Goal: Transaction & Acquisition: Purchase product/service

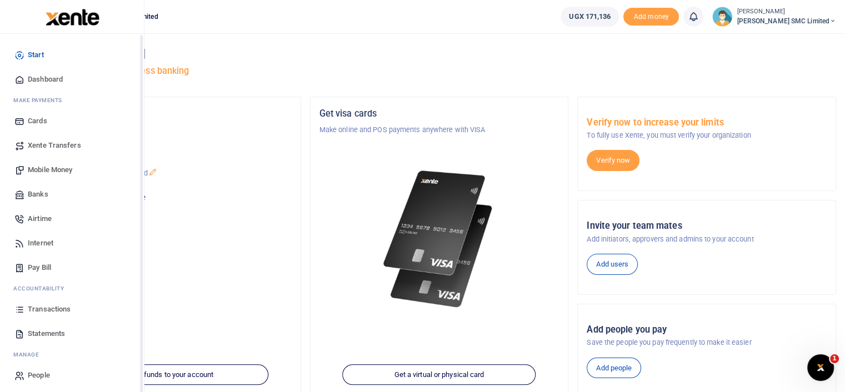
click at [18, 307] on icon at bounding box center [19, 309] width 10 height 10
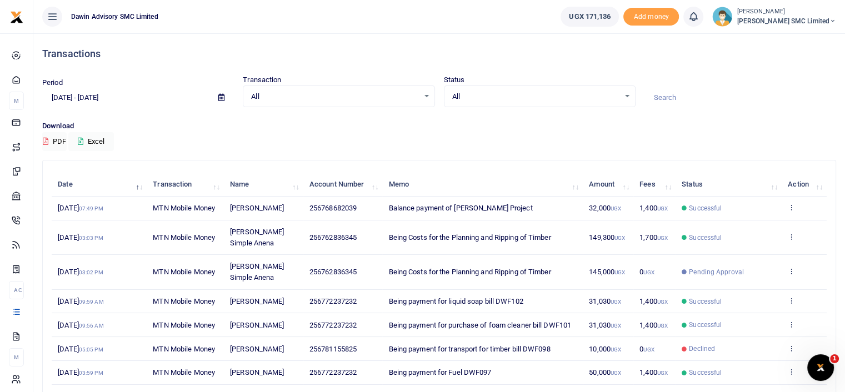
click at [459, 128] on p "Download" at bounding box center [438, 126] width 793 height 12
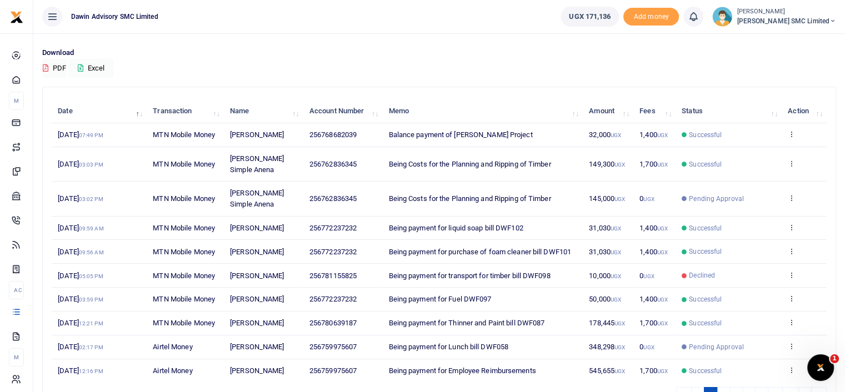
scroll to position [73, 0]
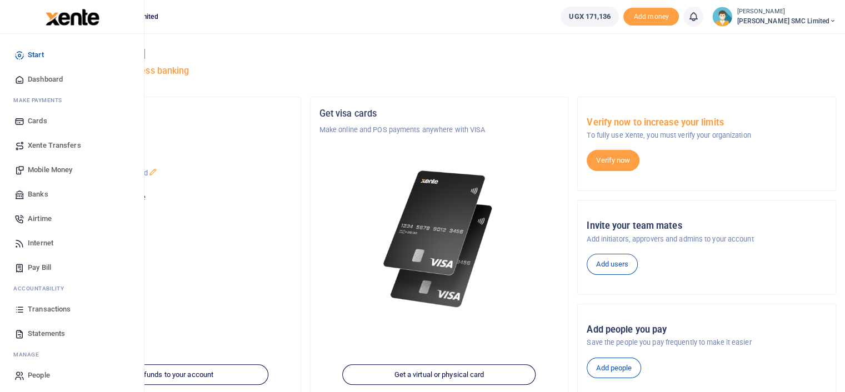
click at [42, 166] on span "Mobile Money" at bounding box center [50, 169] width 44 height 11
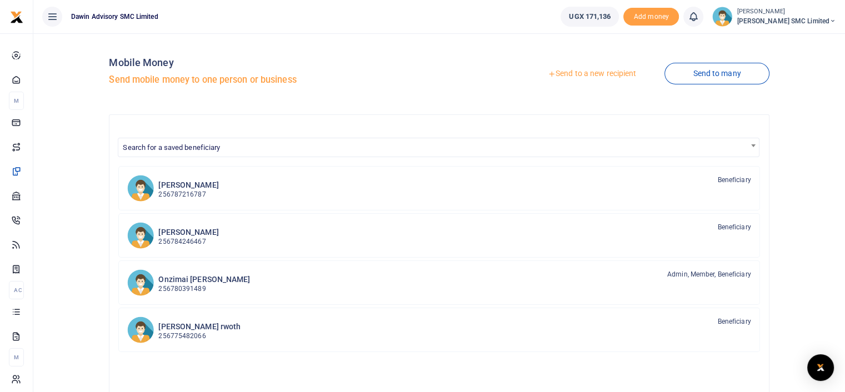
click at [597, 71] on link "Send to a new recipient" at bounding box center [591, 74] width 145 height 20
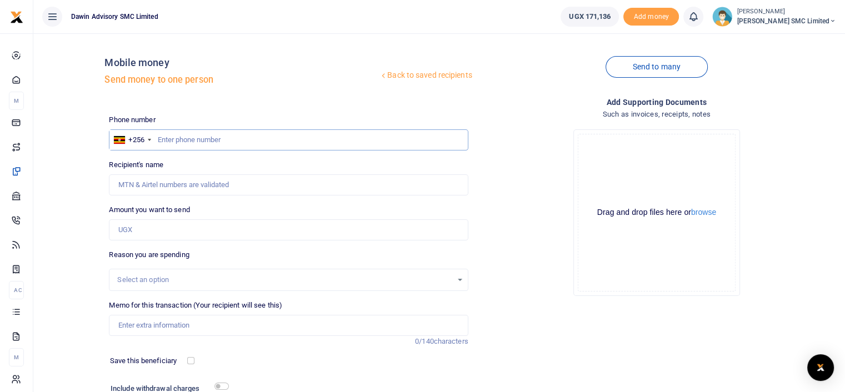
click at [208, 135] on input "text" at bounding box center [288, 139] width 359 height 21
type input "772451506"
type input "[PERSON_NAME]"
type input "772451506"
click at [148, 231] on input "Amount you want to send" at bounding box center [288, 229] width 359 height 21
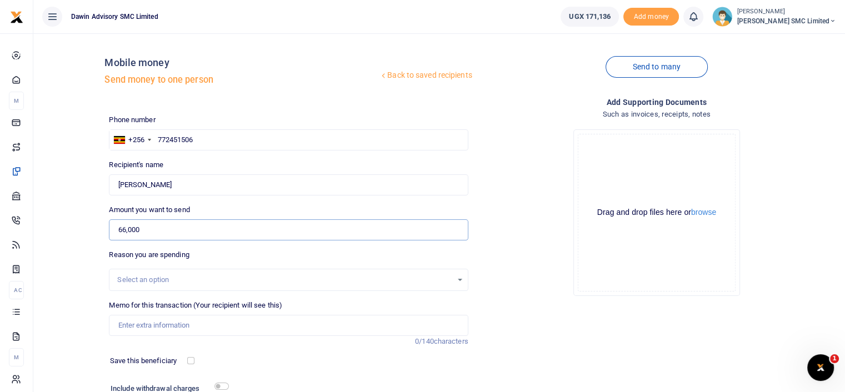
type input "66,000"
click at [500, 259] on div "Drop your files here Drag and drop files here or browse Powered by Uppy" at bounding box center [656, 212] width 359 height 184
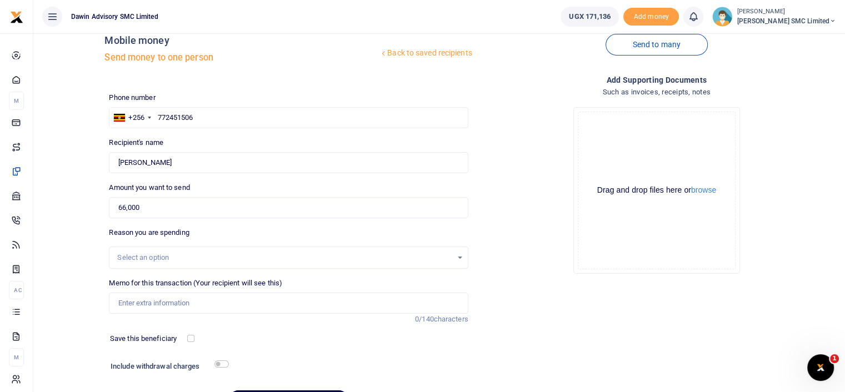
scroll to position [89, 0]
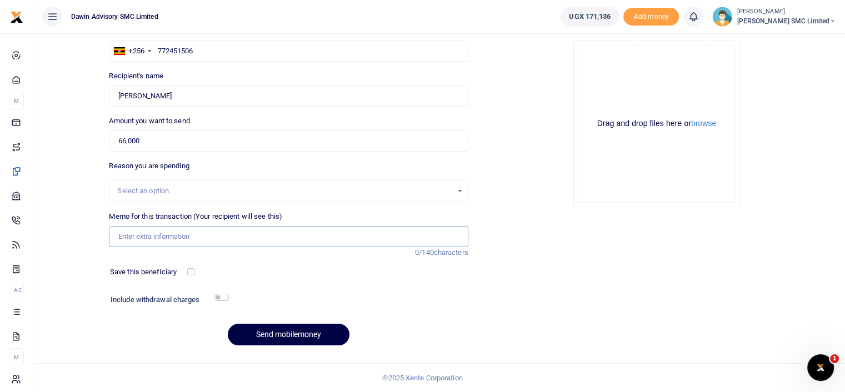
click at [142, 242] on input "Memo for this transaction (Your recipient will see this)" at bounding box center [288, 236] width 359 height 21
click at [249, 238] on input "Being payment for Upholstry materials" at bounding box center [288, 236] width 359 height 21
type input "Being payment for Upholstry materials bill DWF104"
click at [222, 297] on input "checkbox" at bounding box center [221, 297] width 14 height 7
checkbox input "true"
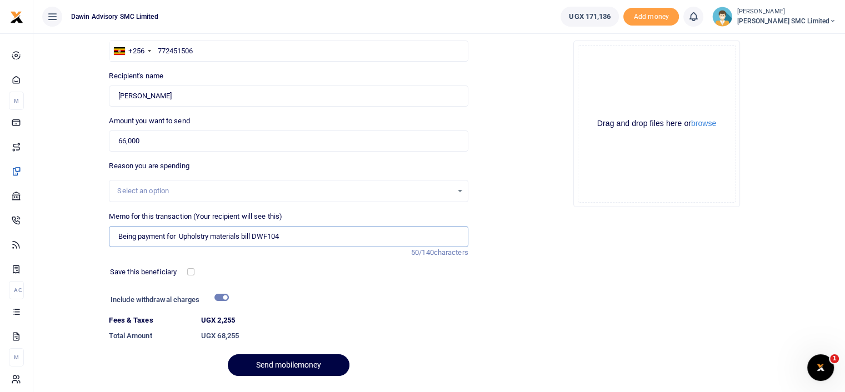
click at [288, 242] on input "Being payment for Upholstry materials bill DWF104" at bounding box center [288, 236] width 359 height 21
type input "Being payment for Upholstry materials bill DWF105"
click at [505, 306] on div "Add supporting Documents Such as invoices, receipts, notes Drop your files here…" at bounding box center [657, 196] width 368 height 378
click at [299, 358] on button "Send mobilemoney" at bounding box center [289, 365] width 122 height 22
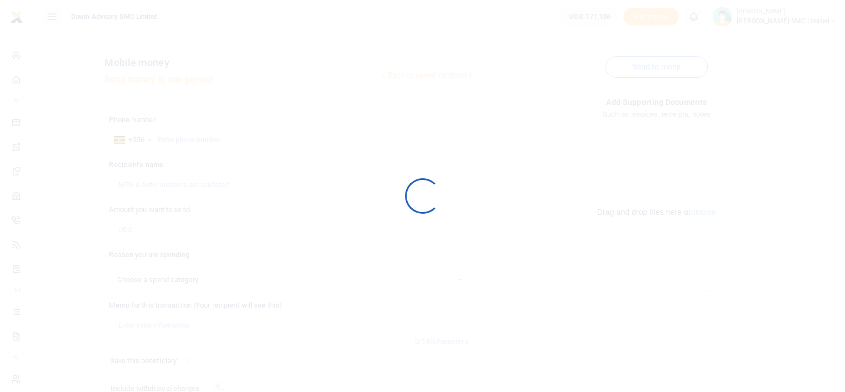
scroll to position [89, 0]
select select
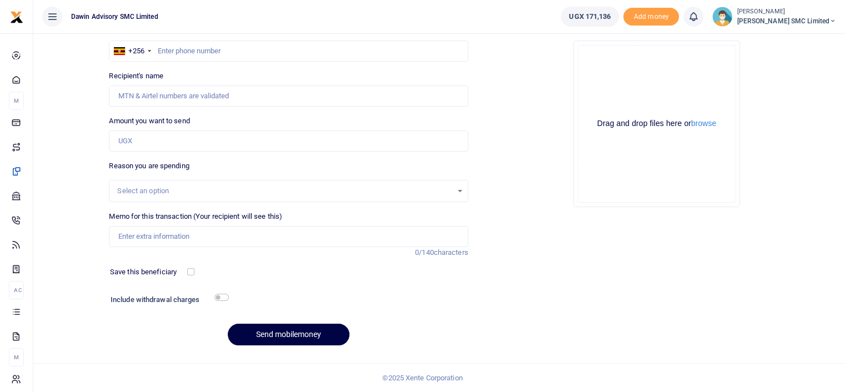
click at [504, 215] on div "Add supporting Documents Such as invoices, receipts, notes Drop your files here…" at bounding box center [657, 181] width 368 height 348
click at [491, 180] on div "Drop your files here Drag and drop files here or browse Powered by Uppy" at bounding box center [656, 124] width 359 height 184
click at [535, 287] on div "Add supporting Documents Such as invoices, receipts, notes Drop your files here…" at bounding box center [657, 181] width 368 height 348
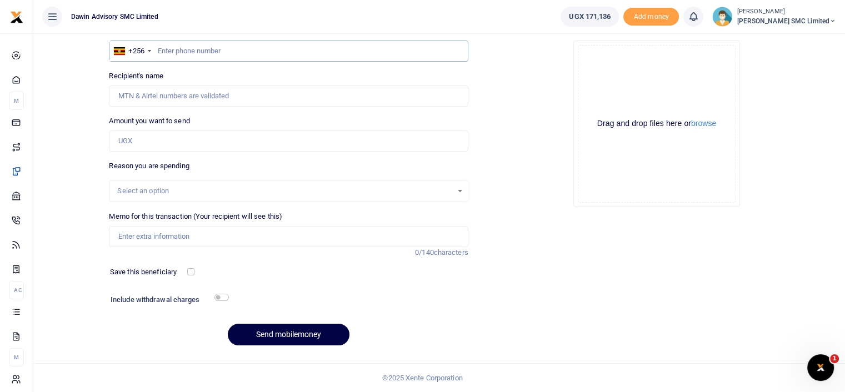
click at [160, 47] on input "text" at bounding box center [288, 51] width 359 height 21
click at [182, 54] on input "704" at bounding box center [288, 51] width 359 height 21
type input "704521717"
type input "Bonny Mulindwa"
type input "704521717"
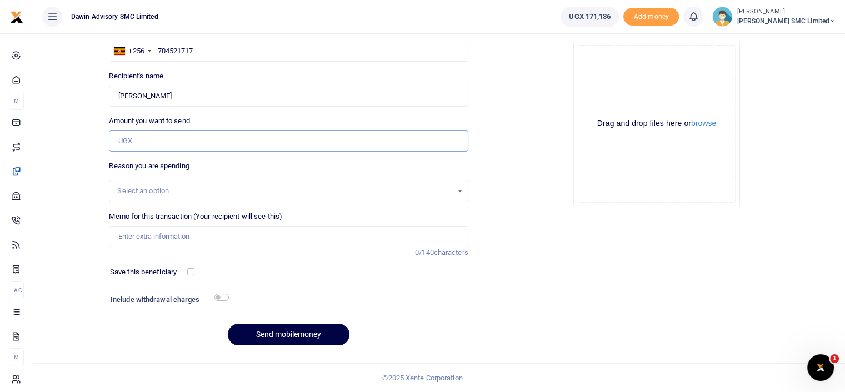
click at [143, 137] on input "Amount you want to send" at bounding box center [288, 140] width 359 height 21
type input "20,000"
click at [132, 236] on input "Memo for this transaction (Your recipient will see this)" at bounding box center [288, 236] width 359 height 21
type input "Being payment for boards bill DWF106"
click at [225, 296] on input "checkbox" at bounding box center [221, 297] width 14 height 7
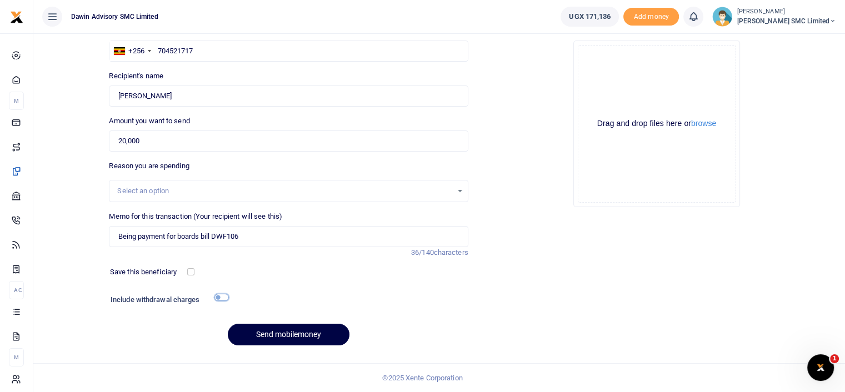
checkbox input "true"
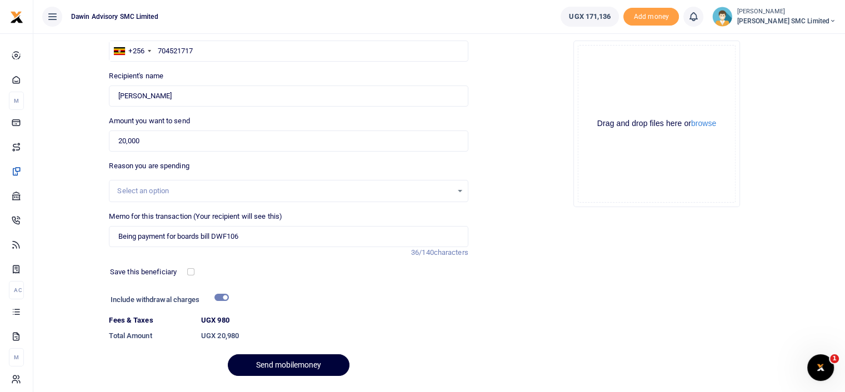
click at [318, 362] on button "Send mobilemoney" at bounding box center [289, 365] width 122 height 22
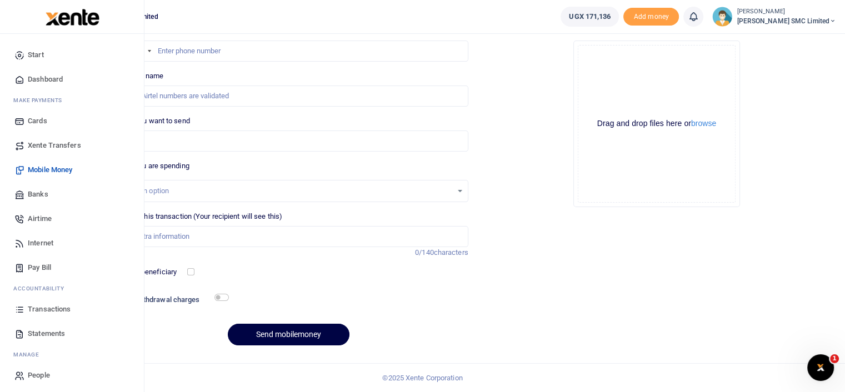
click at [37, 309] on span "Transactions" at bounding box center [49, 309] width 43 height 11
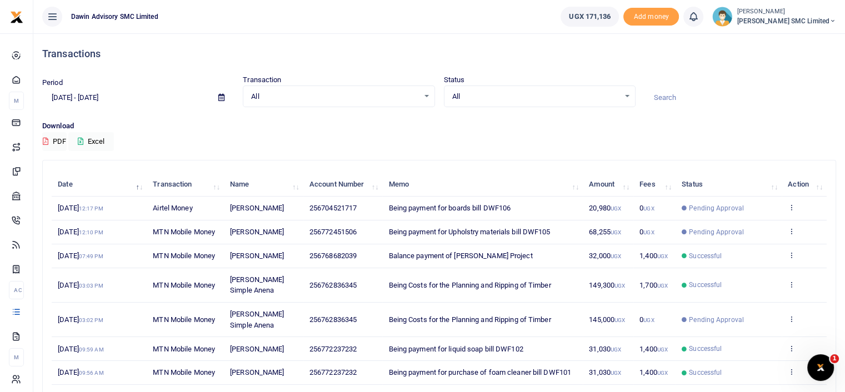
click at [703, 108] on div "Period [DATE] - [DATE] Transaction All Select an option... All Airtime Internet…" at bounding box center [439, 97] width 802 height 46
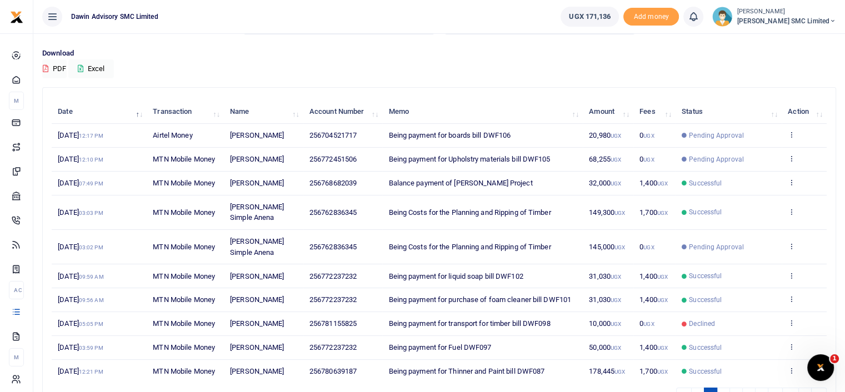
scroll to position [95, 0]
